Goal: Information Seeking & Learning: Learn about a topic

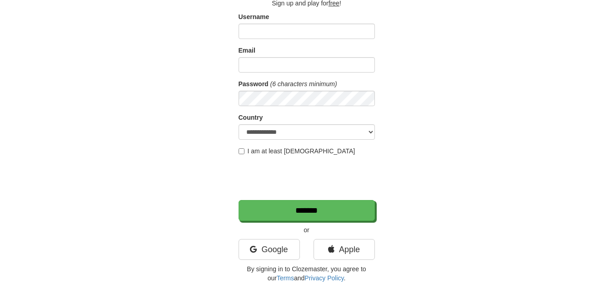
scroll to position [97, 0]
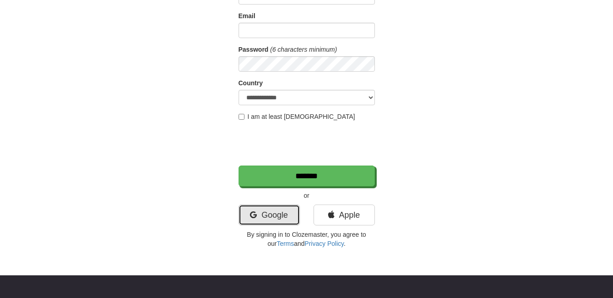
click at [286, 214] on link "Google" at bounding box center [269, 215] width 61 height 21
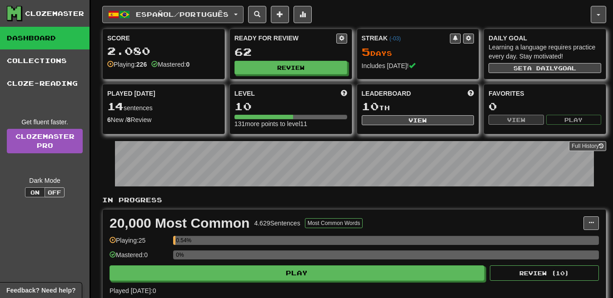
click at [176, 11] on span "Español / Português" at bounding box center [182, 14] width 93 height 8
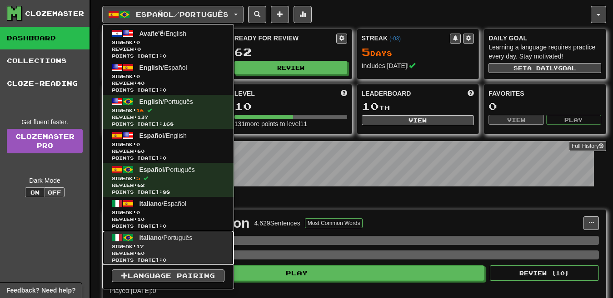
click at [198, 241] on link "Italiano / Português Streak: 17 Review: 60 Points today: 0" at bounding box center [168, 248] width 131 height 34
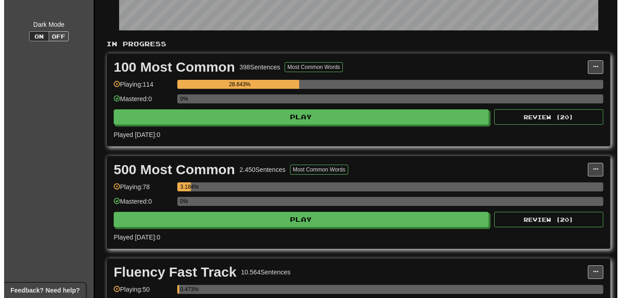
scroll to position [162, 0]
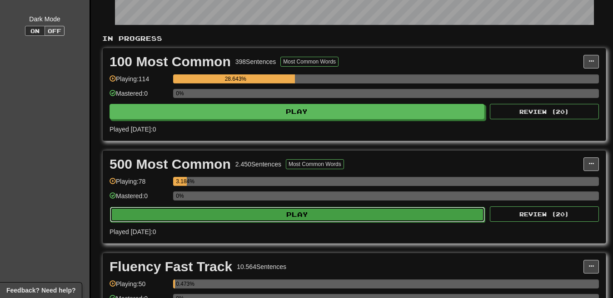
click at [378, 216] on button "Play" at bounding box center [297, 214] width 375 height 15
select select "**"
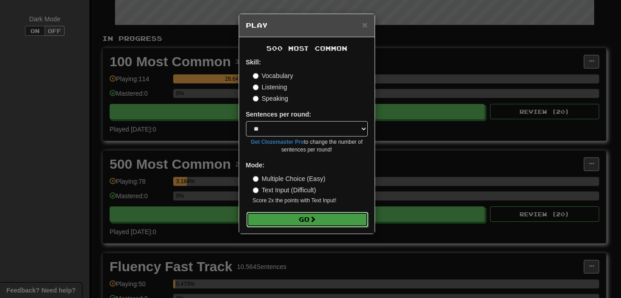
click at [308, 223] on button "Go" at bounding box center [307, 219] width 122 height 15
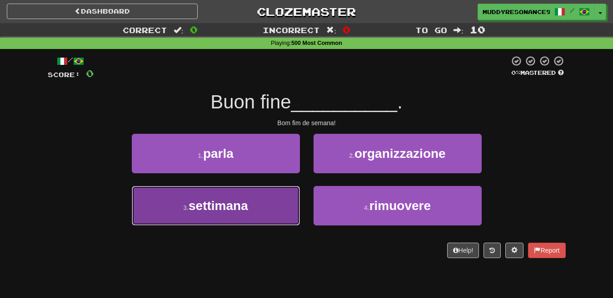
click at [256, 214] on button "3 . settimana" at bounding box center [216, 206] width 168 height 40
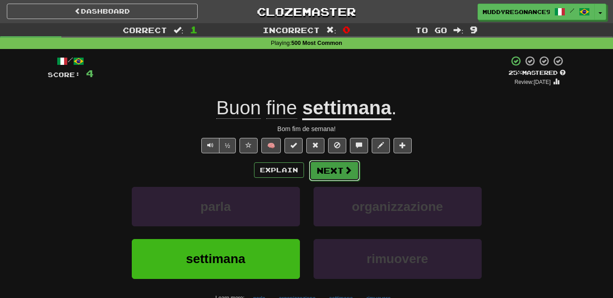
click at [342, 173] on button "Next" at bounding box center [334, 170] width 51 height 21
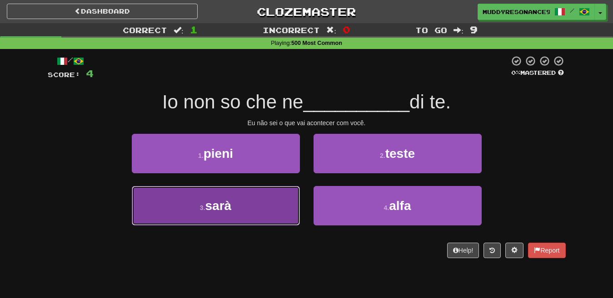
click at [282, 203] on button "3 . sarà" at bounding box center [216, 206] width 168 height 40
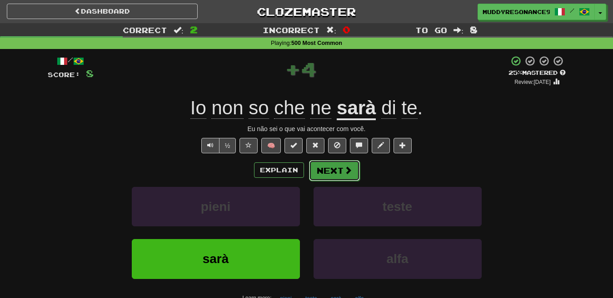
click at [336, 175] on button "Next" at bounding box center [334, 170] width 51 height 21
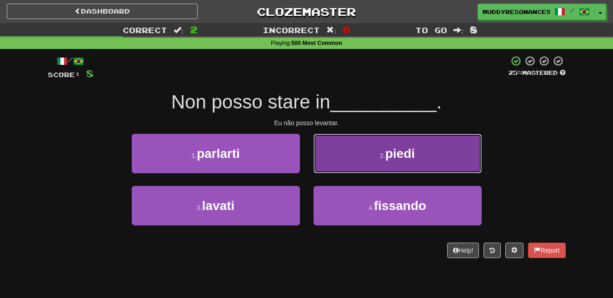
click at [388, 149] on span "piedi" at bounding box center [400, 154] width 30 height 14
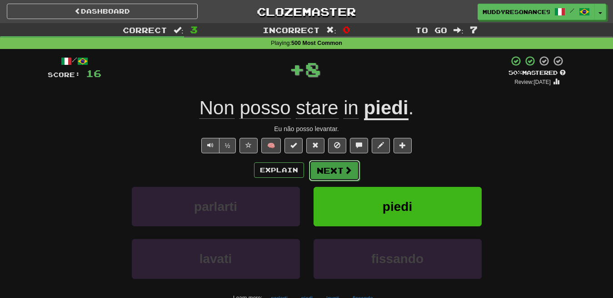
click at [344, 166] on span at bounding box center [348, 170] width 8 height 8
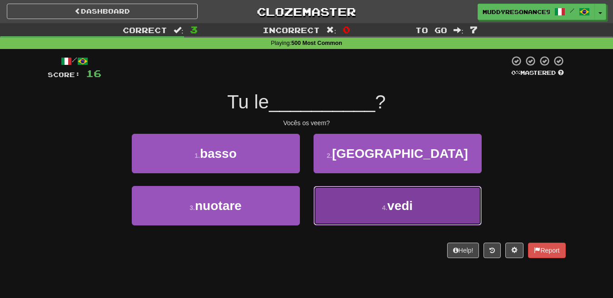
click at [382, 194] on button "4 . vedi" at bounding box center [397, 206] width 168 height 40
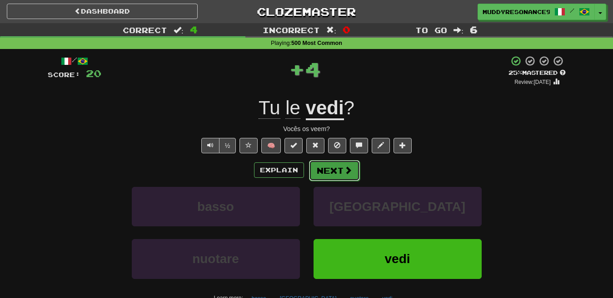
click at [337, 167] on button "Next" at bounding box center [334, 170] width 51 height 21
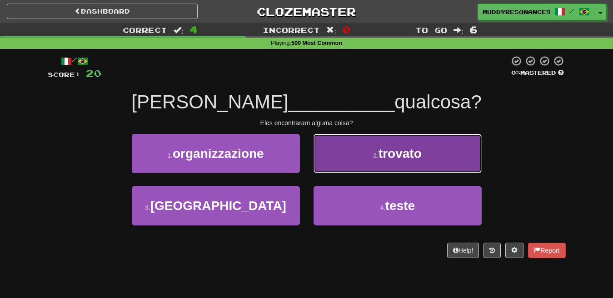
click at [390, 144] on button "2 . trovato" at bounding box center [397, 154] width 168 height 40
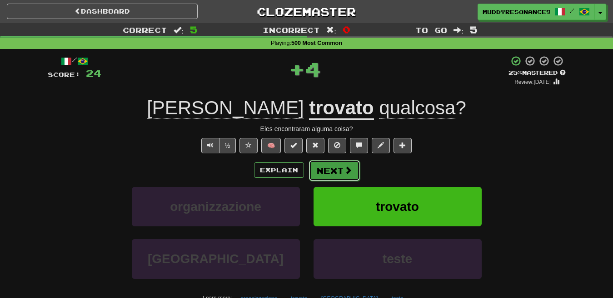
click at [338, 168] on button "Next" at bounding box center [334, 170] width 51 height 21
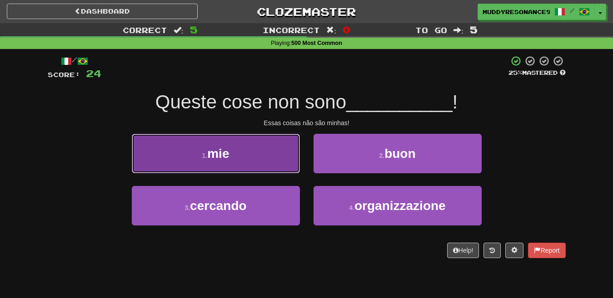
click at [265, 152] on button "1 . mie" at bounding box center [216, 154] width 168 height 40
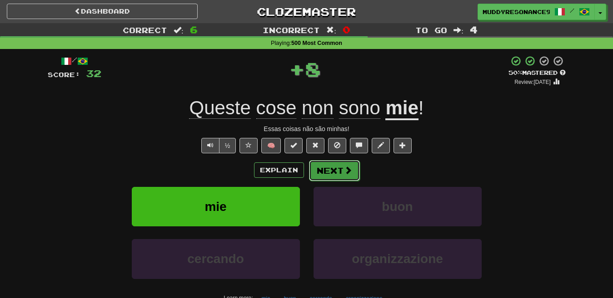
click at [347, 171] on span at bounding box center [348, 170] width 8 height 8
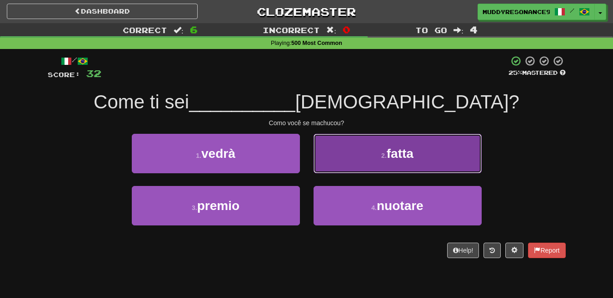
click at [392, 147] on span "fatta" at bounding box center [400, 154] width 27 height 14
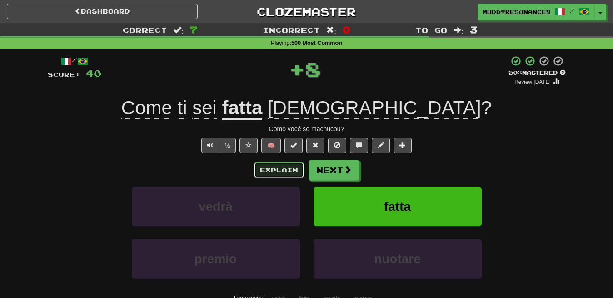
click at [280, 169] on button "Explain" at bounding box center [279, 170] width 50 height 15
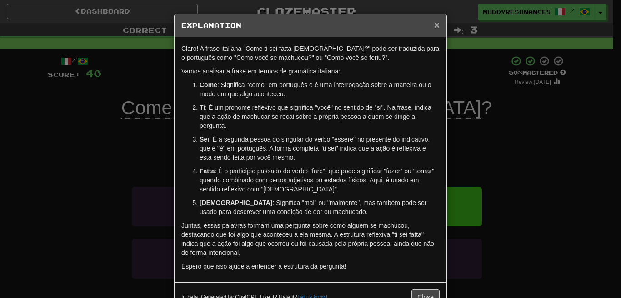
click at [434, 25] on span "×" at bounding box center [436, 25] width 5 height 10
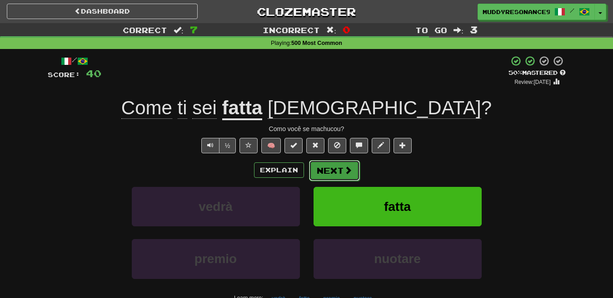
click at [329, 174] on button "Next" at bounding box center [334, 170] width 51 height 21
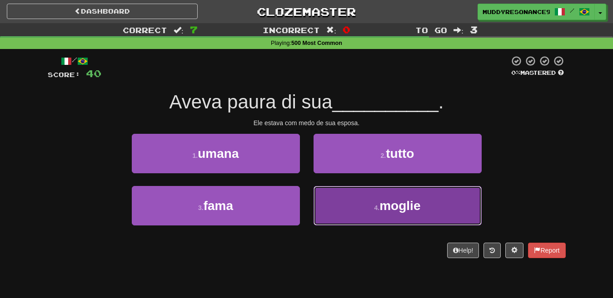
click at [356, 202] on button "4 . moglie" at bounding box center [397, 206] width 168 height 40
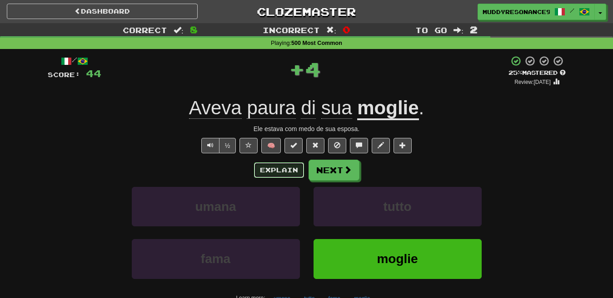
click at [279, 176] on button "Explain" at bounding box center [279, 170] width 50 height 15
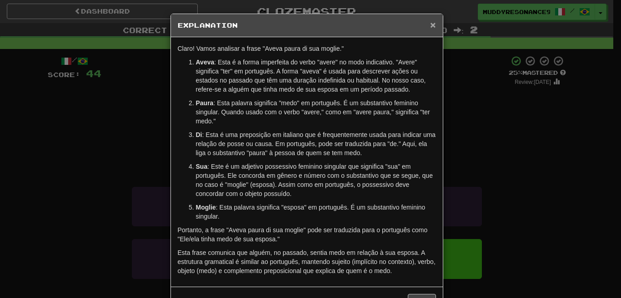
click at [430, 26] on span "×" at bounding box center [432, 25] width 5 height 10
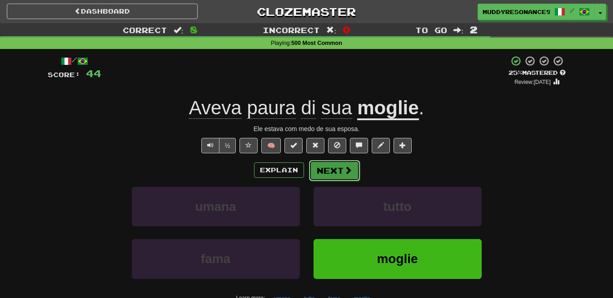
click at [332, 169] on button "Next" at bounding box center [334, 170] width 51 height 21
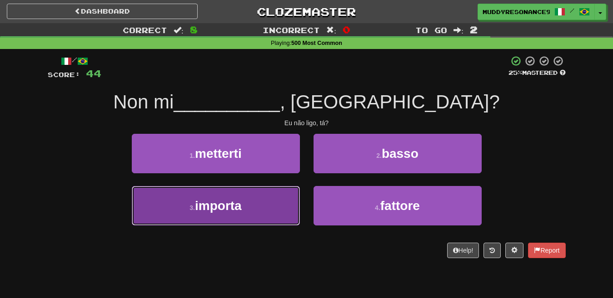
click at [264, 196] on button "3 . importa" at bounding box center [216, 206] width 168 height 40
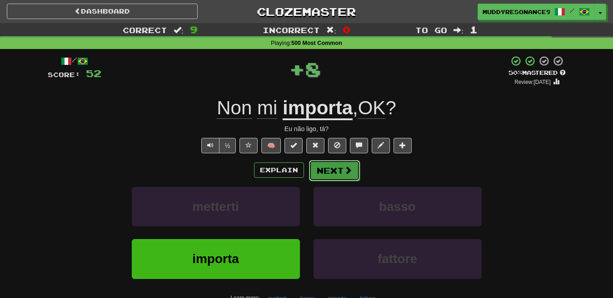
click at [336, 169] on button "Next" at bounding box center [334, 170] width 51 height 21
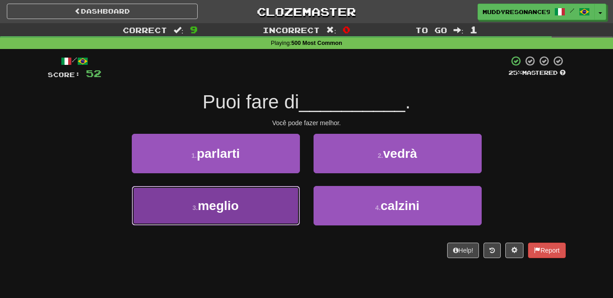
click at [265, 199] on button "3 . meglio" at bounding box center [216, 206] width 168 height 40
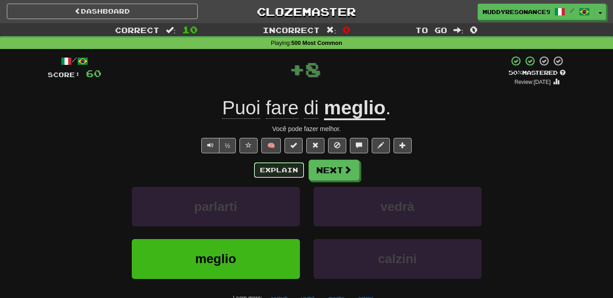
click at [269, 170] on button "Explain" at bounding box center [279, 170] width 50 height 15
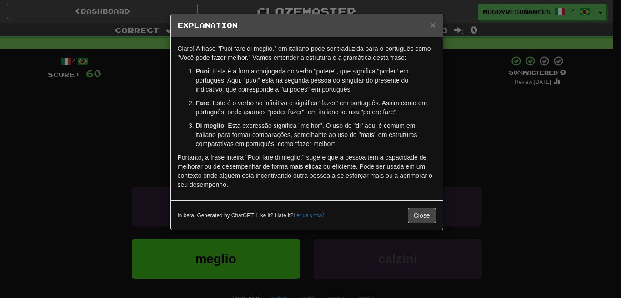
click at [429, 21] on h5 "Explanation" at bounding box center [307, 25] width 258 height 9
